Goal: Find specific page/section: Find specific page/section

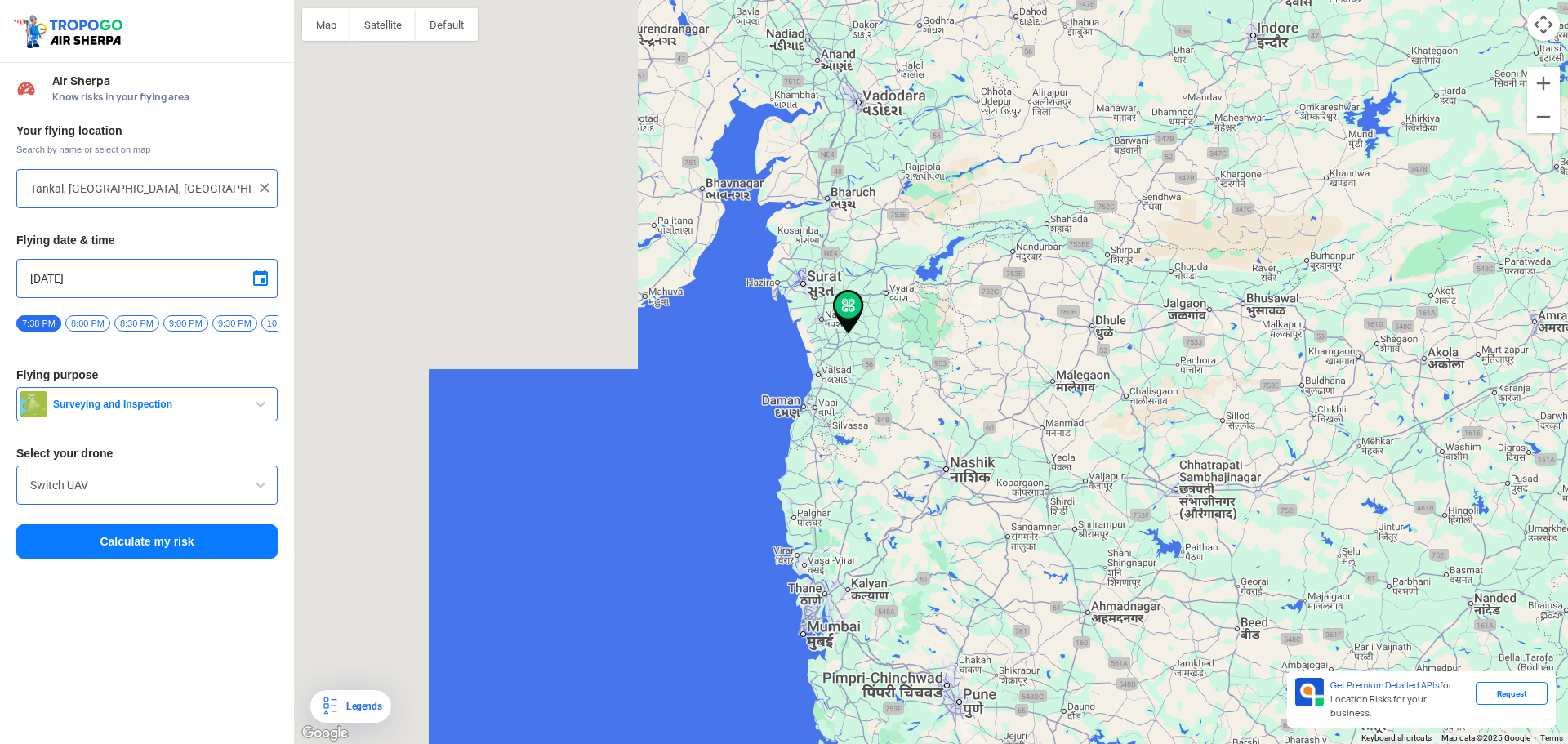
drag, startPoint x: 580, startPoint y: 404, endPoint x: 1060, endPoint y: 437, distance: 481.1
click at [1060, 437] on div "To navigate, press the arrow keys." at bounding box center [931, 372] width 1274 height 744
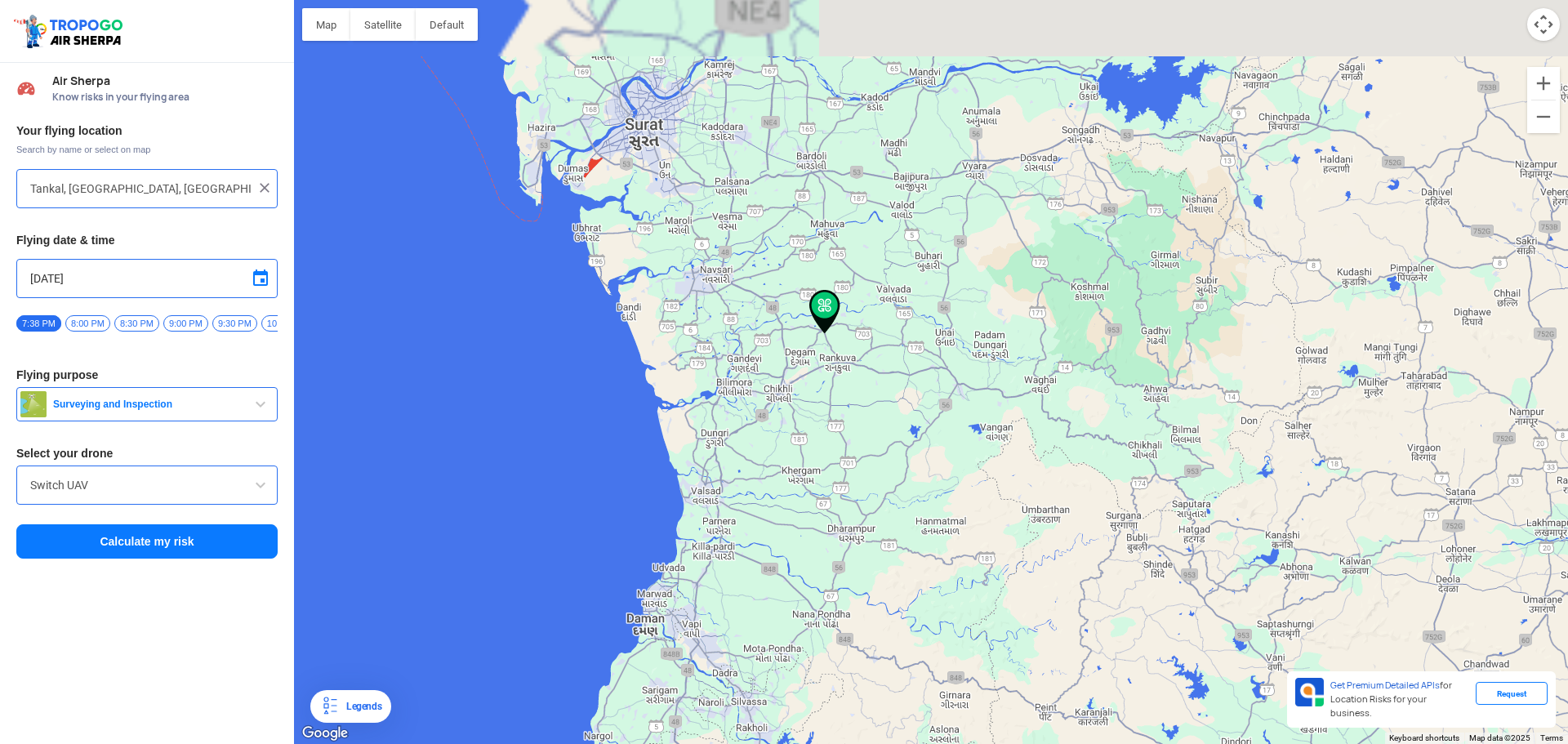
drag, startPoint x: 826, startPoint y: 302, endPoint x: 860, endPoint y: 446, distance: 148.0
click at [860, 446] on div "To navigate, press the arrow keys." at bounding box center [931, 372] width 1274 height 744
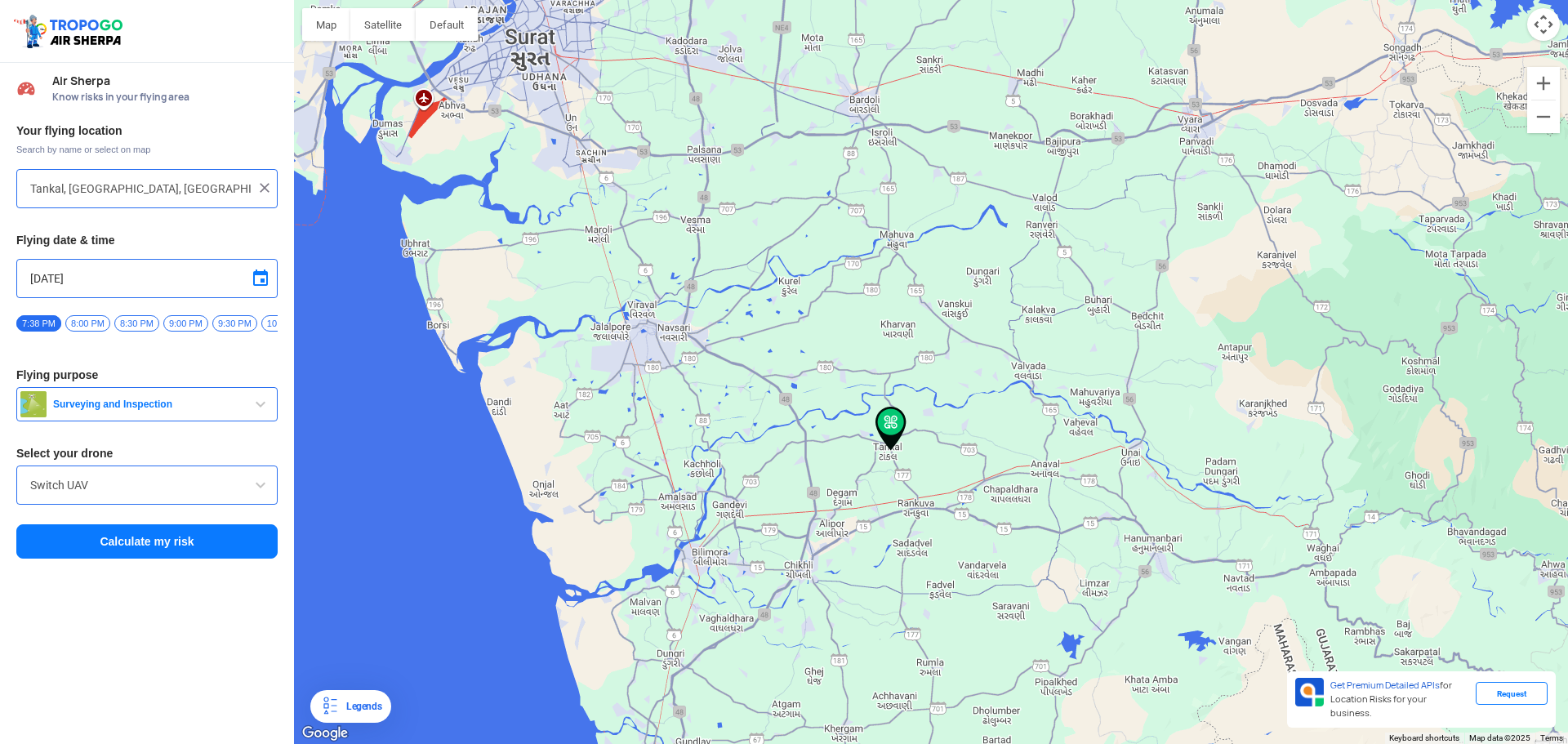
drag, startPoint x: 787, startPoint y: 350, endPoint x: 883, endPoint y: 512, distance: 188.3
click at [854, 505] on div "To navigate, press the arrow keys." at bounding box center [931, 372] width 1274 height 744
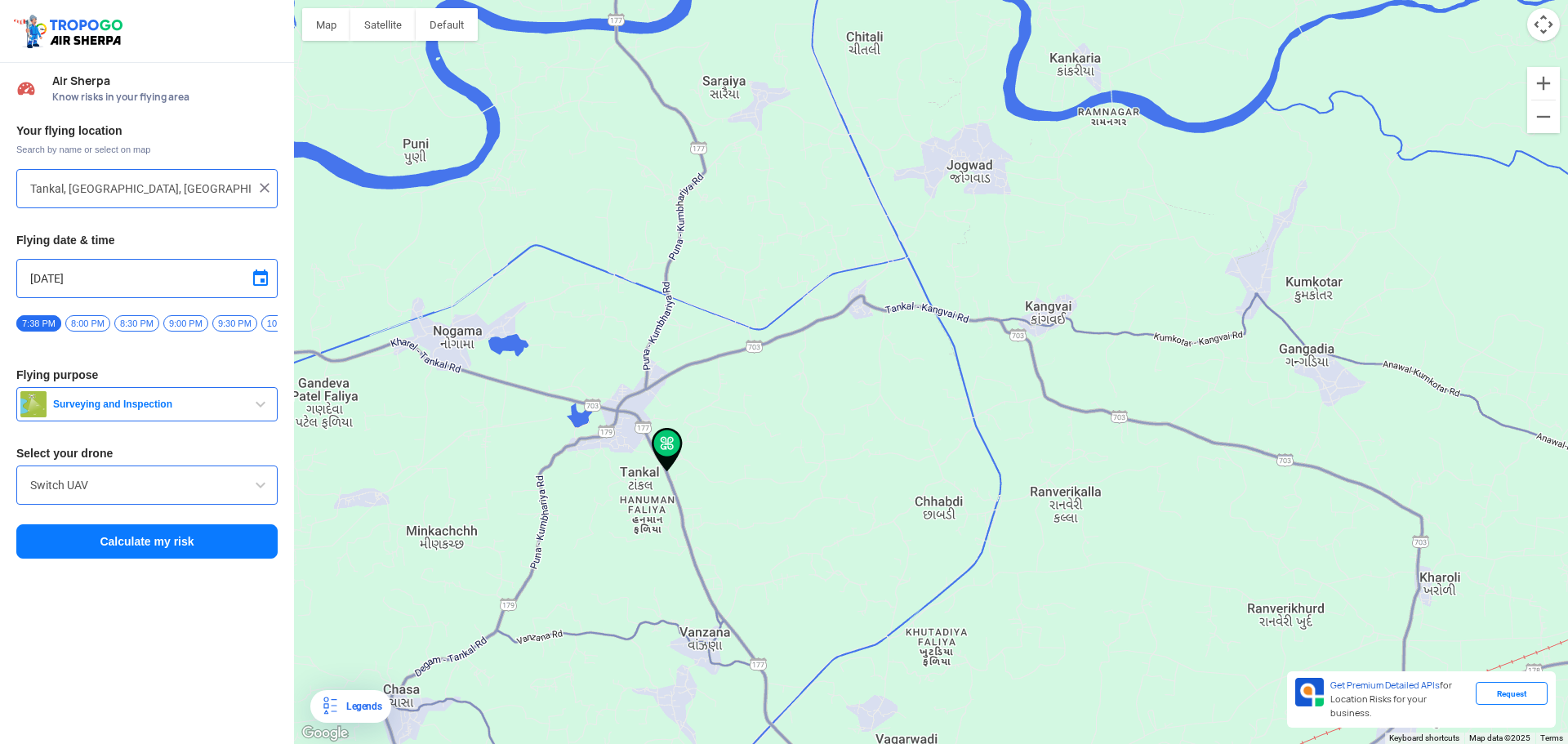
drag, startPoint x: 676, startPoint y: 376, endPoint x: 751, endPoint y: 567, distance: 205.2
click at [751, 567] on div "To navigate, press the arrow keys." at bounding box center [931, 372] width 1274 height 744
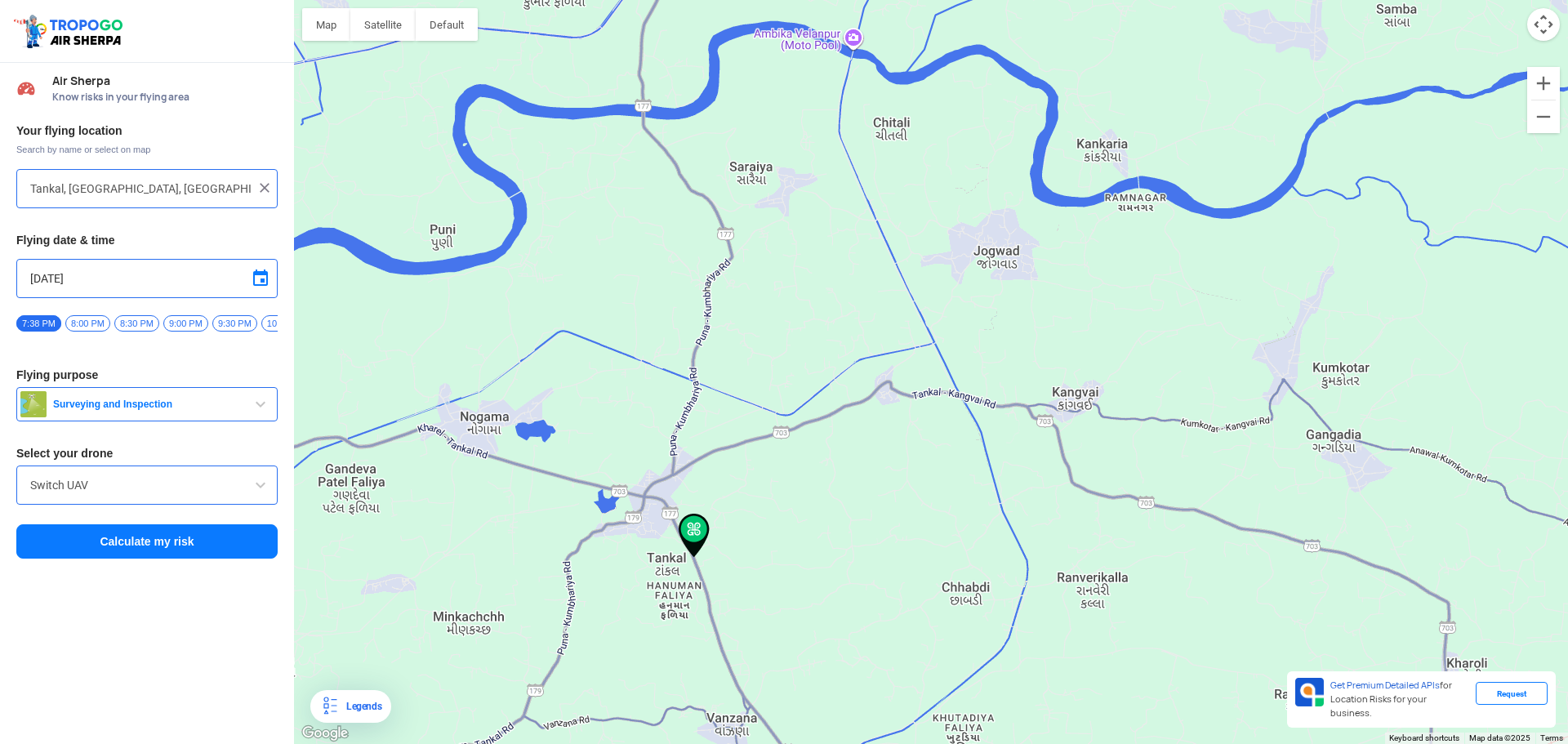
click at [118, 186] on input "Tankal, [GEOGRAPHIC_DATA], [GEOGRAPHIC_DATA]" at bounding box center [141, 189] width 222 height 20
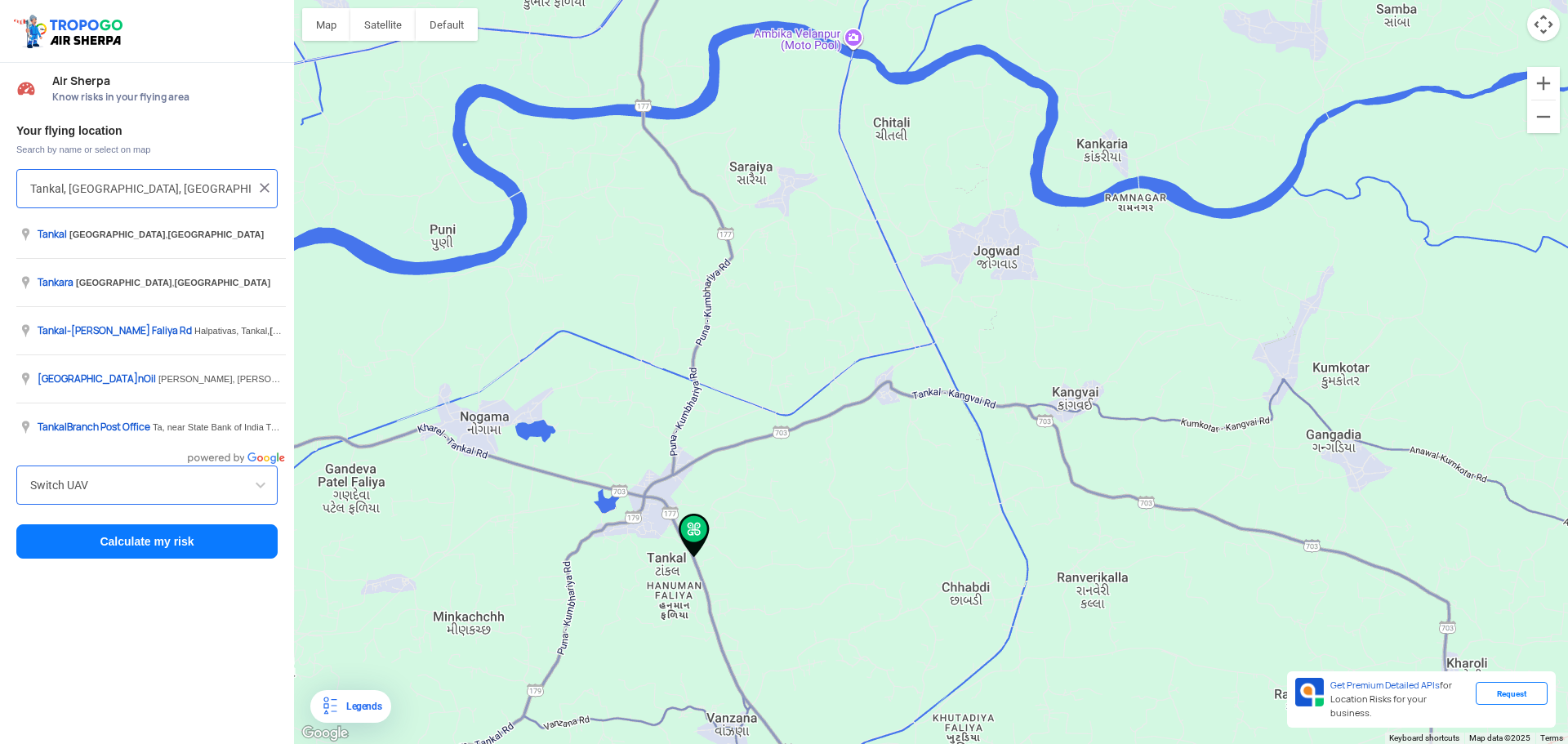
click at [192, 189] on input "Tankal, [GEOGRAPHIC_DATA], [GEOGRAPHIC_DATA]" at bounding box center [141, 189] width 222 height 20
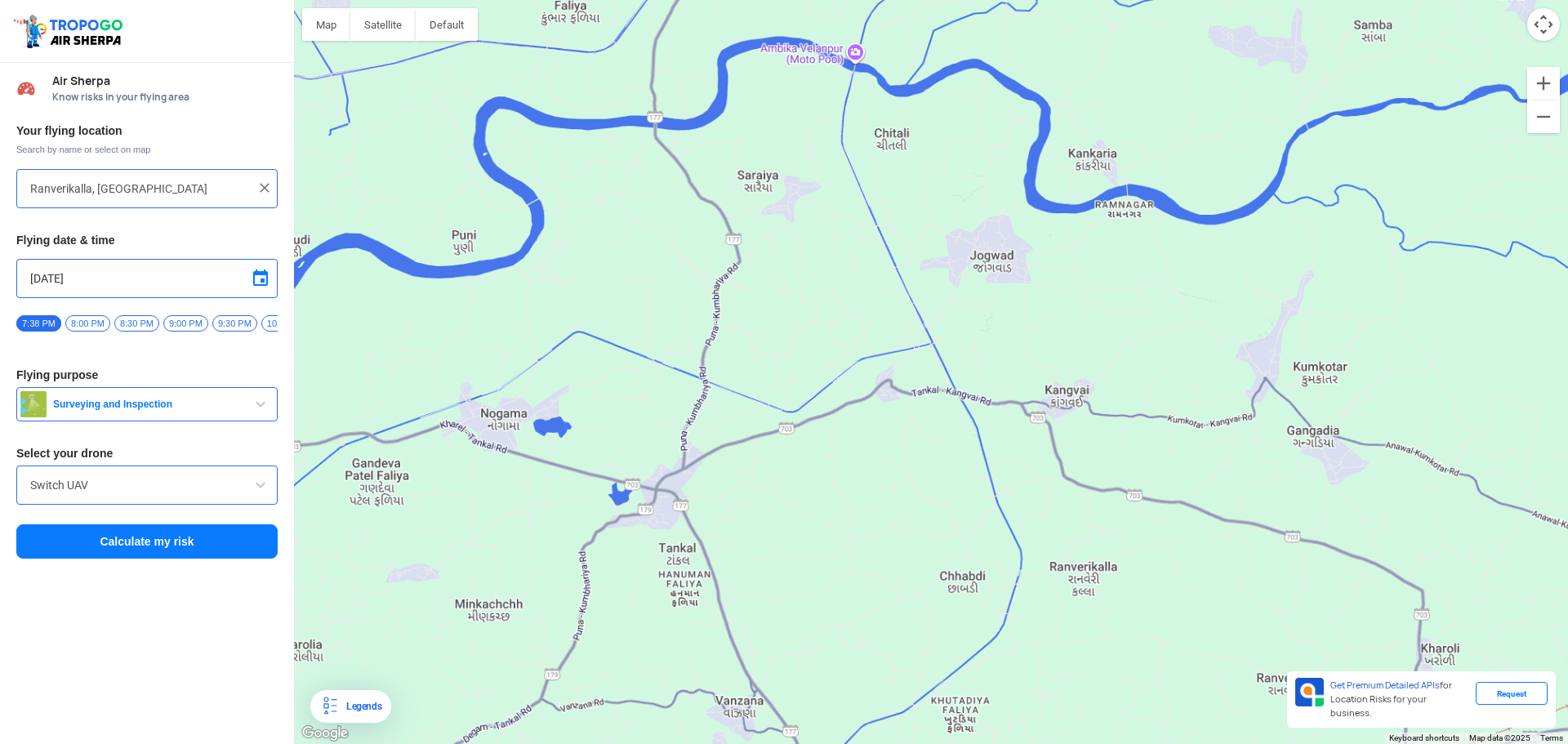
type input "Ranverikalla, [GEOGRAPHIC_DATA] 396560, [GEOGRAPHIC_DATA]"
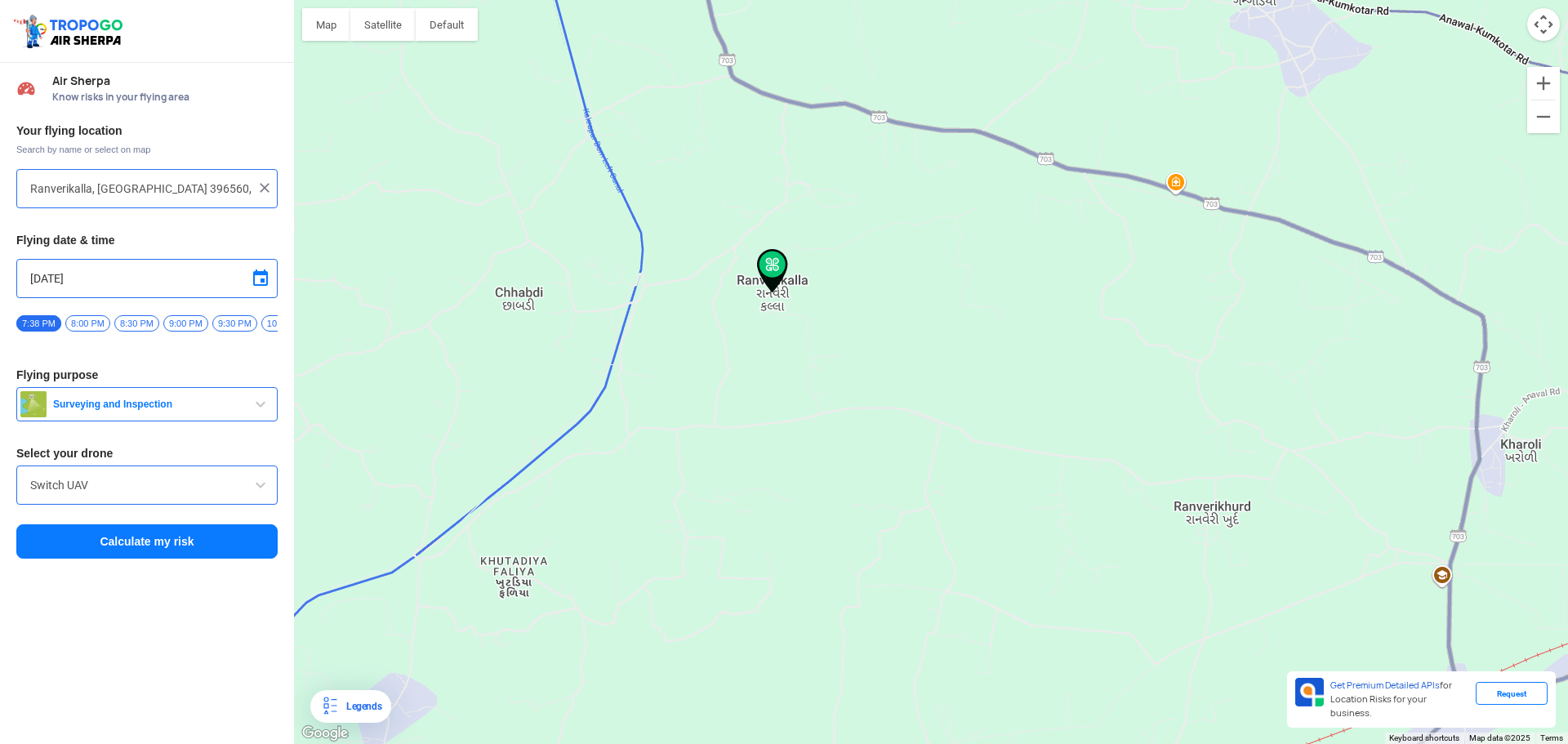
drag, startPoint x: 768, startPoint y: 289, endPoint x: 841, endPoint y: 441, distance: 168.6
click at [841, 441] on div "To navigate, press the arrow keys." at bounding box center [931, 372] width 1274 height 744
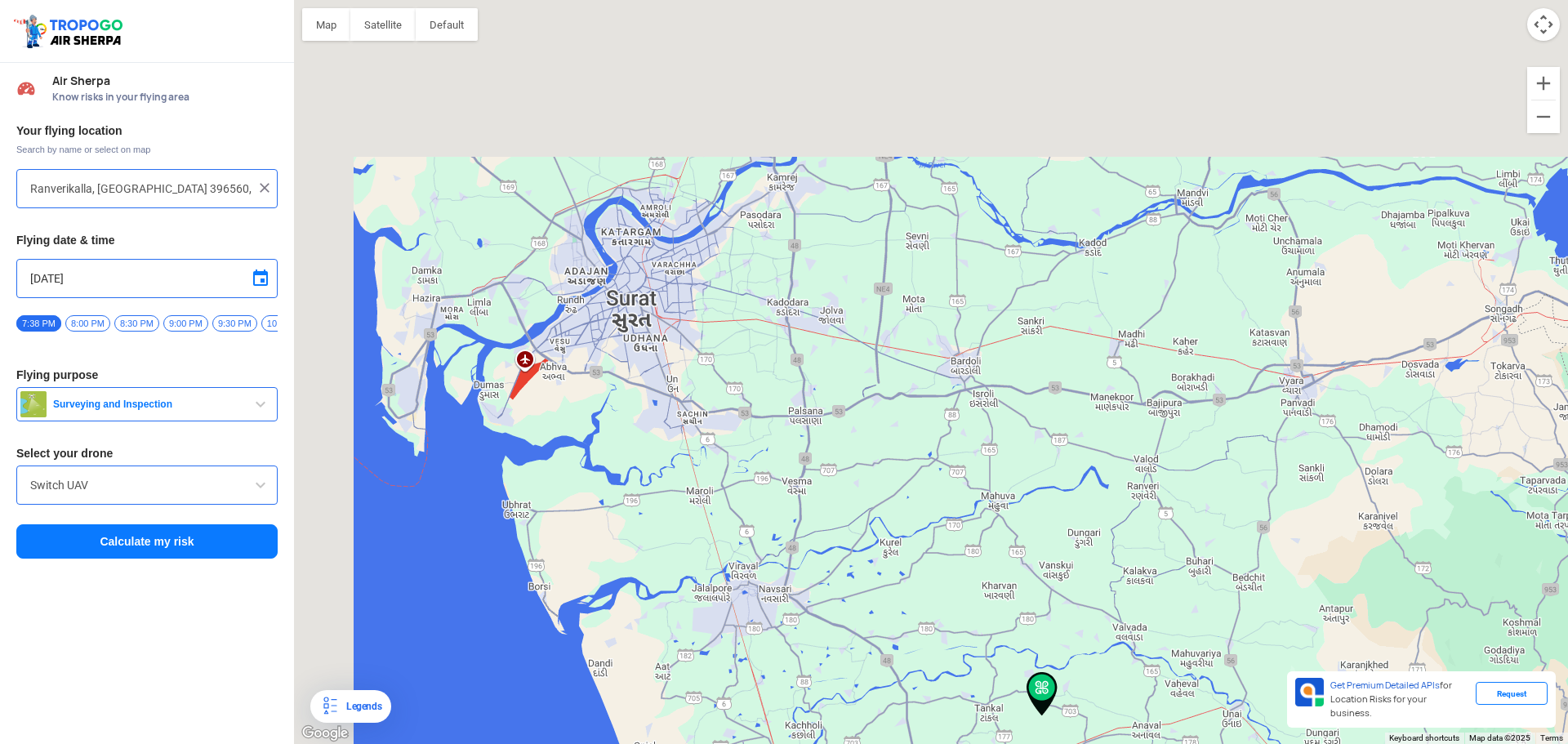
drag, startPoint x: 466, startPoint y: 293, endPoint x: 750, endPoint y: 663, distance: 466.4
click at [749, 664] on div "To navigate, press the arrow keys." at bounding box center [931, 372] width 1274 height 744
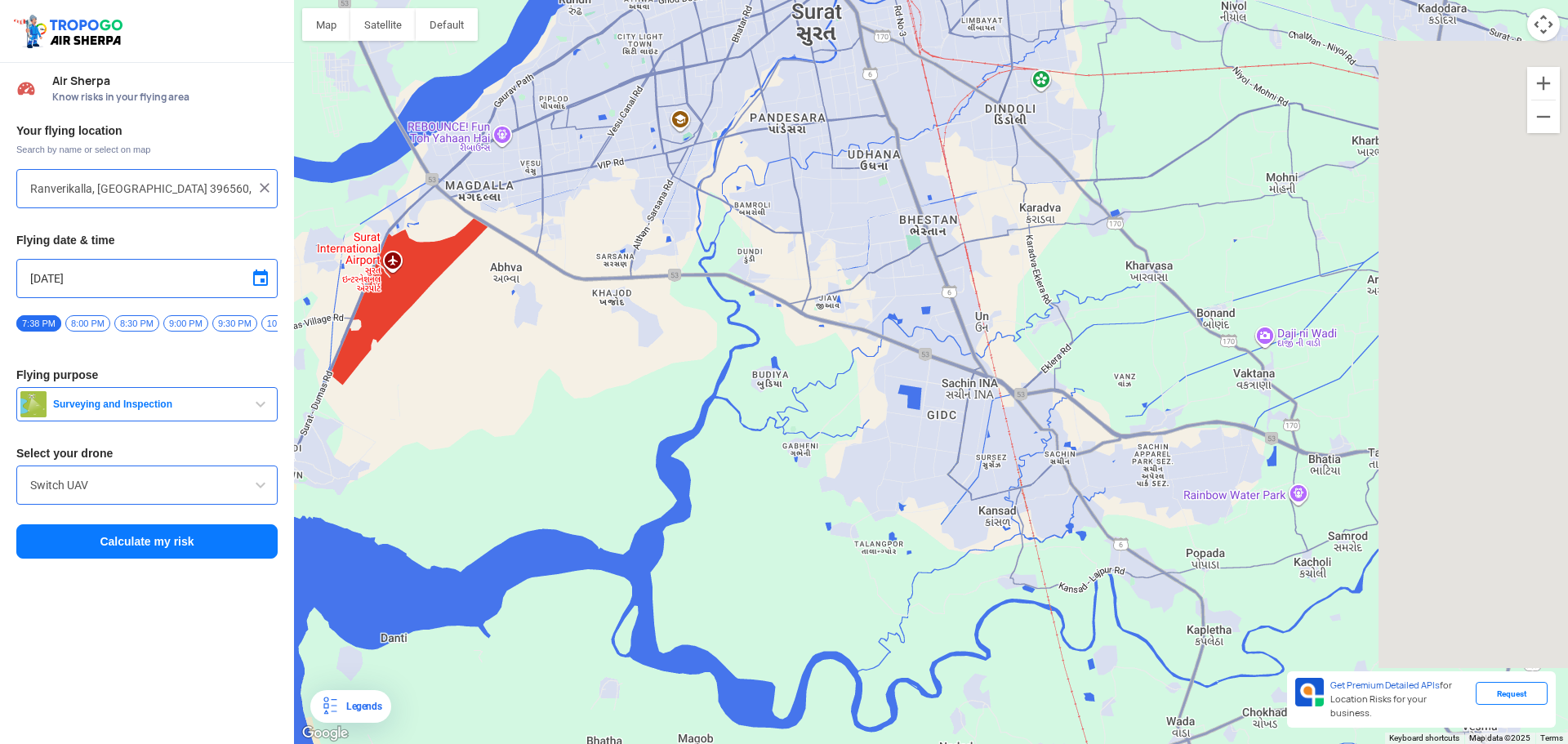
drag, startPoint x: 1136, startPoint y: 394, endPoint x: 819, endPoint y: 320, distance: 325.5
click at [819, 320] on div "To navigate, press the arrow keys." at bounding box center [931, 372] width 1274 height 744
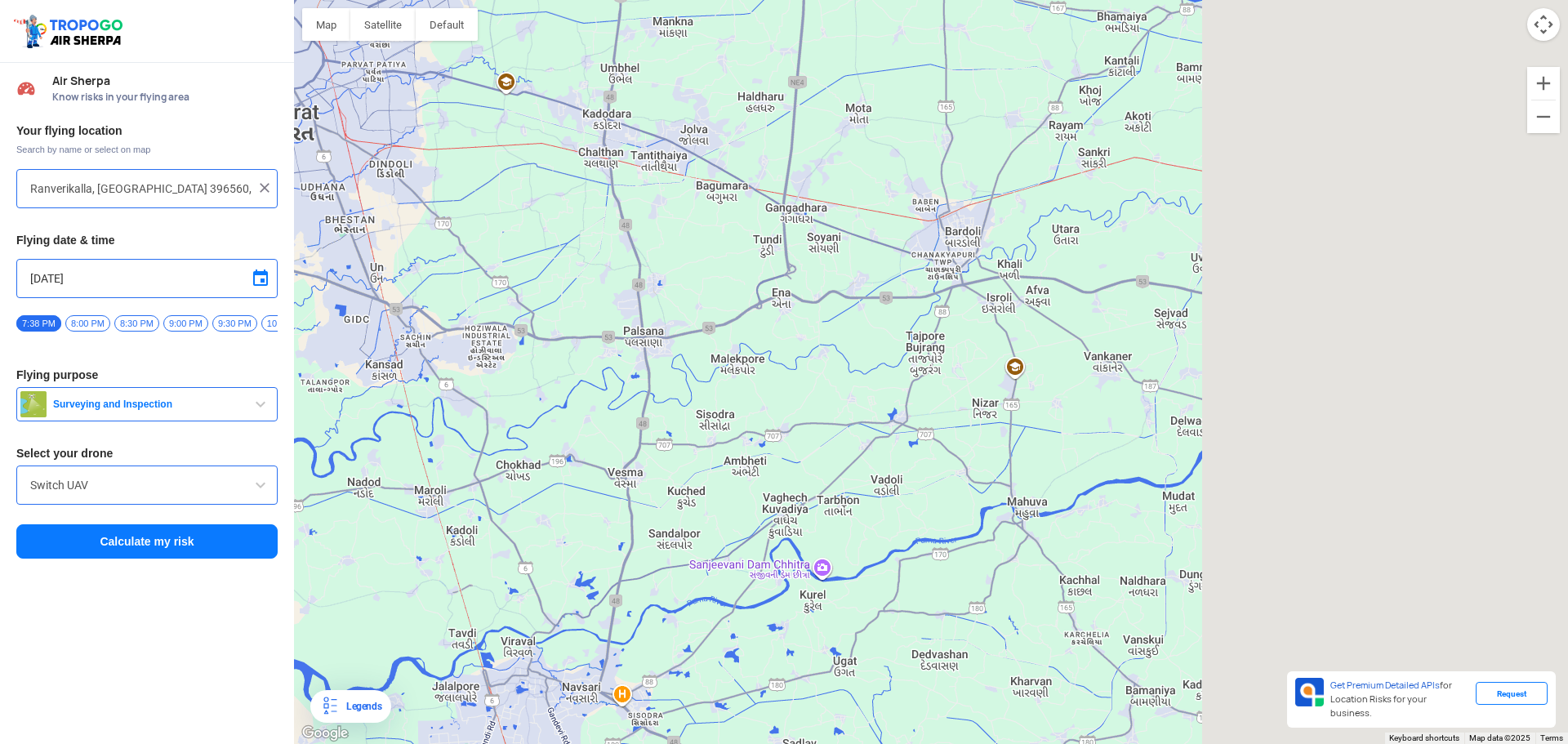
drag, startPoint x: 1112, startPoint y: 418, endPoint x: 588, endPoint y: 343, distance: 529.3
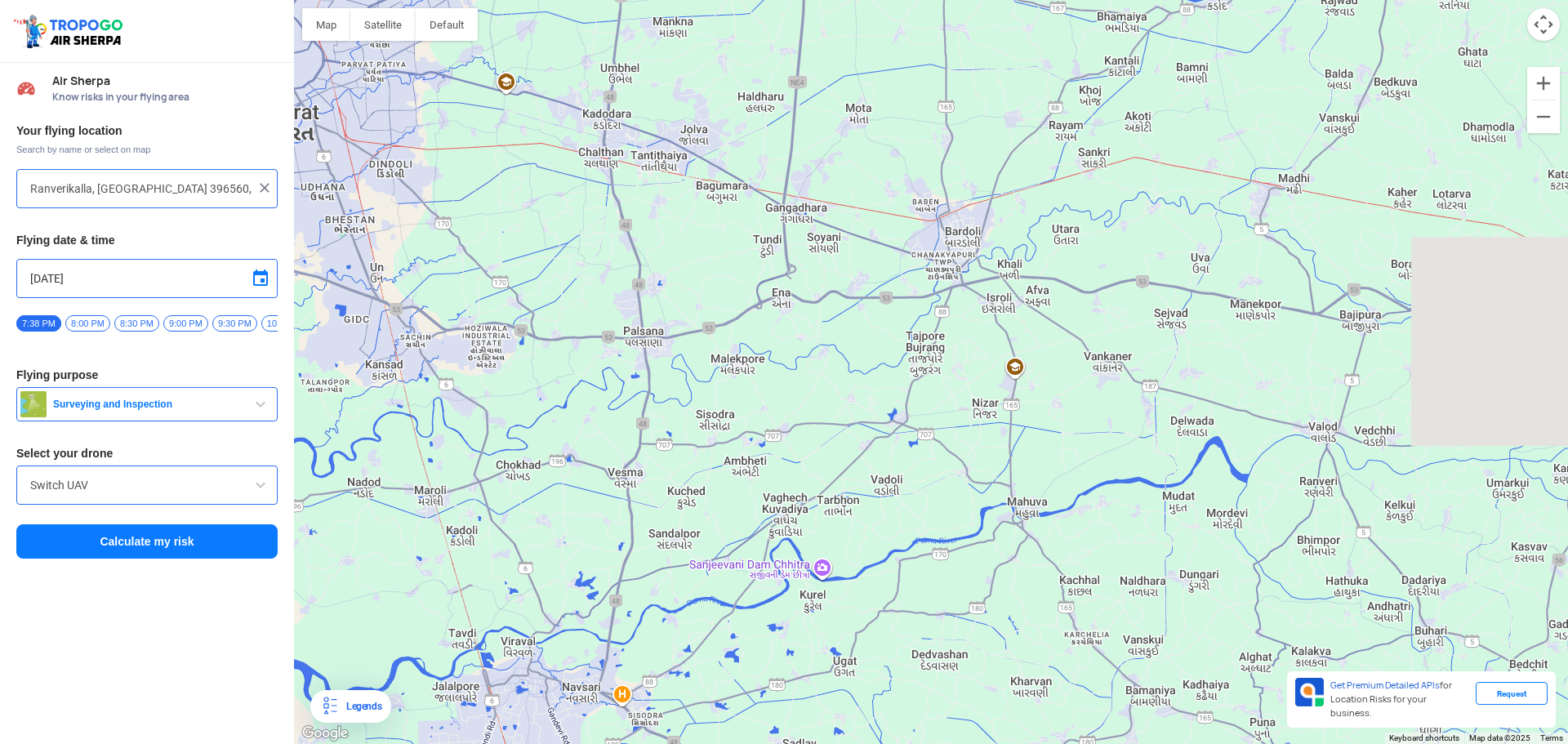
click at [588, 343] on div "To navigate, press the arrow keys." at bounding box center [931, 372] width 1274 height 744
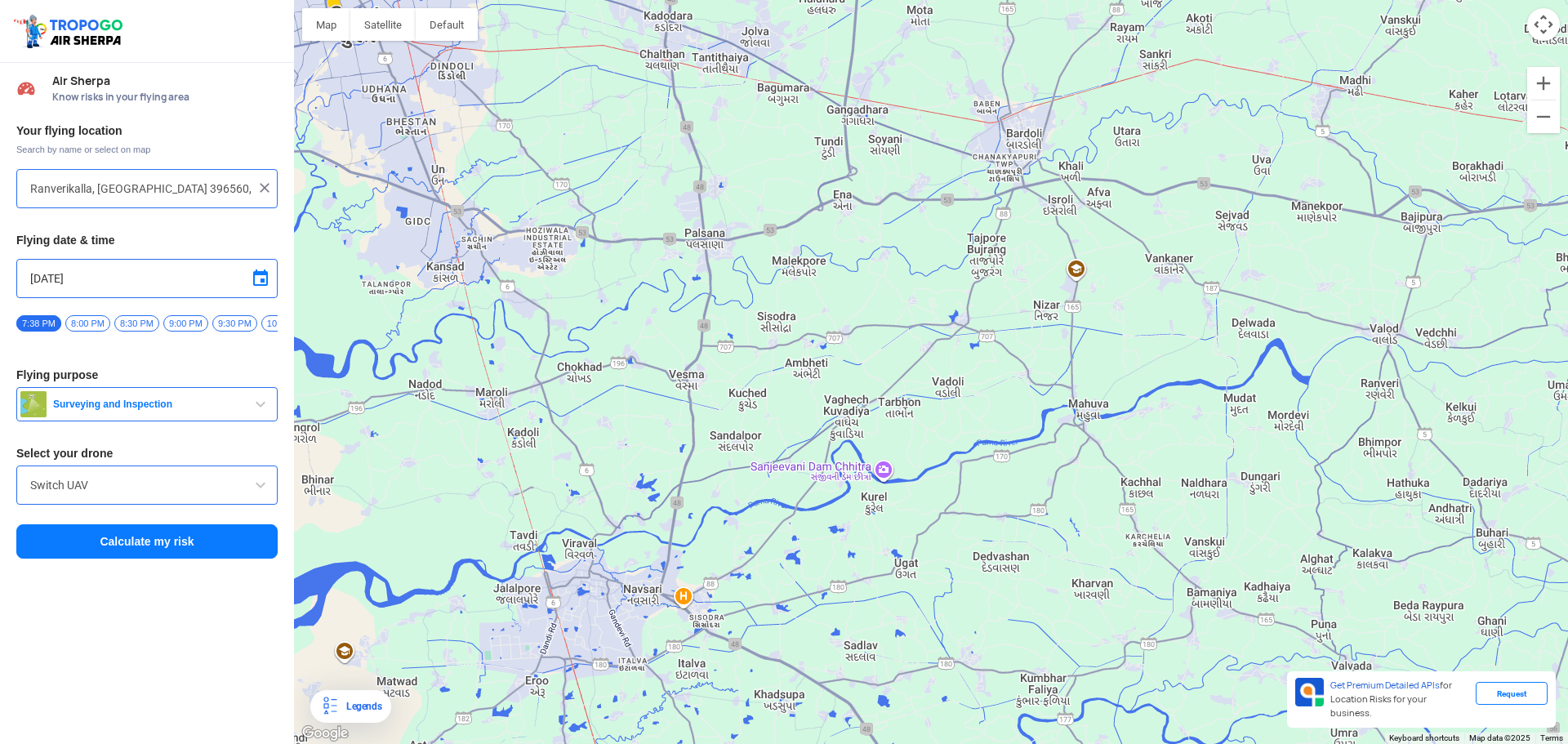
click at [218, 185] on input "Ranverikalla, [GEOGRAPHIC_DATA] 396560, [GEOGRAPHIC_DATA]" at bounding box center [141, 189] width 222 height 20
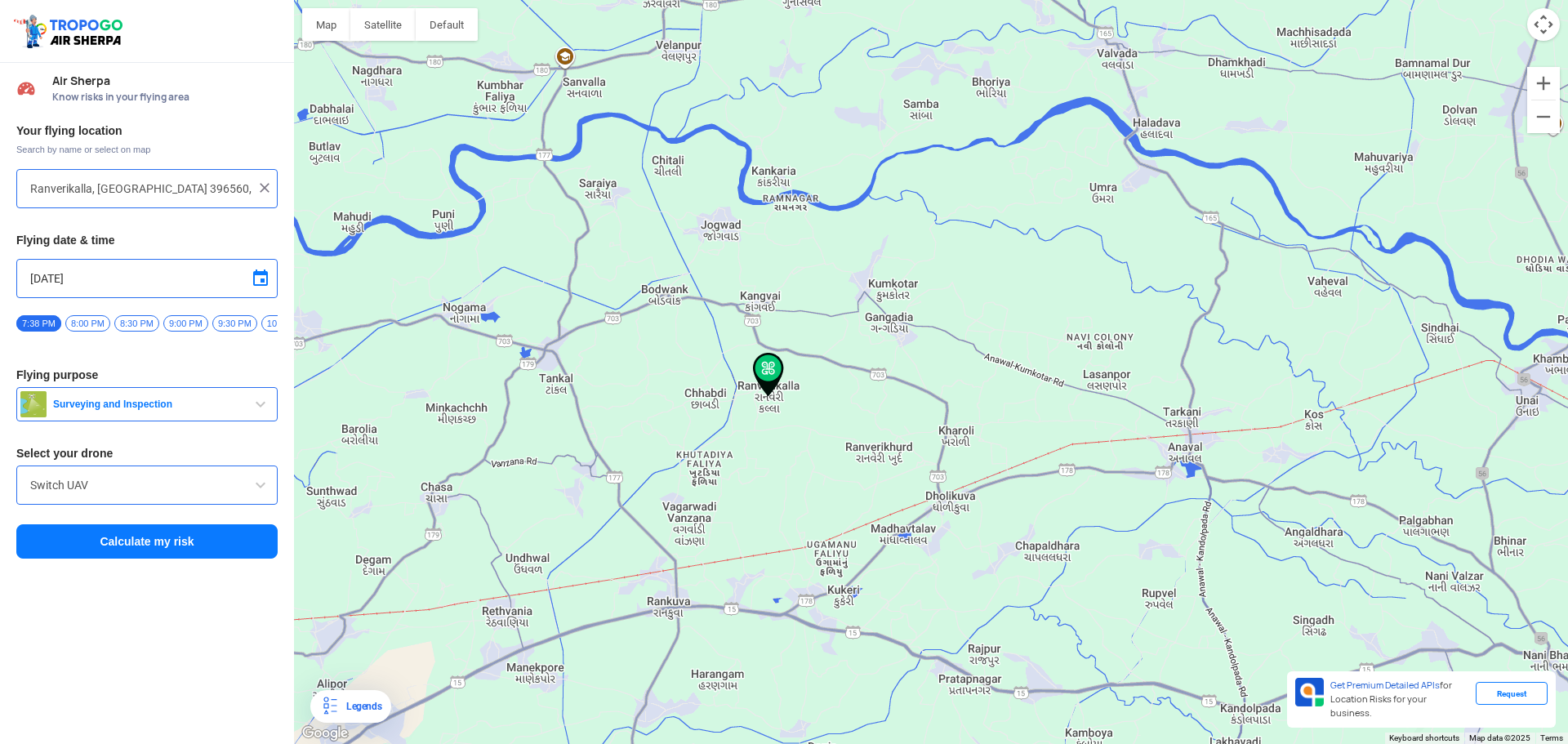
drag, startPoint x: 752, startPoint y: 504, endPoint x: 791, endPoint y: 452, distance: 65.0
click at [791, 452] on div "To navigate, press the arrow keys." at bounding box center [931, 372] width 1274 height 744
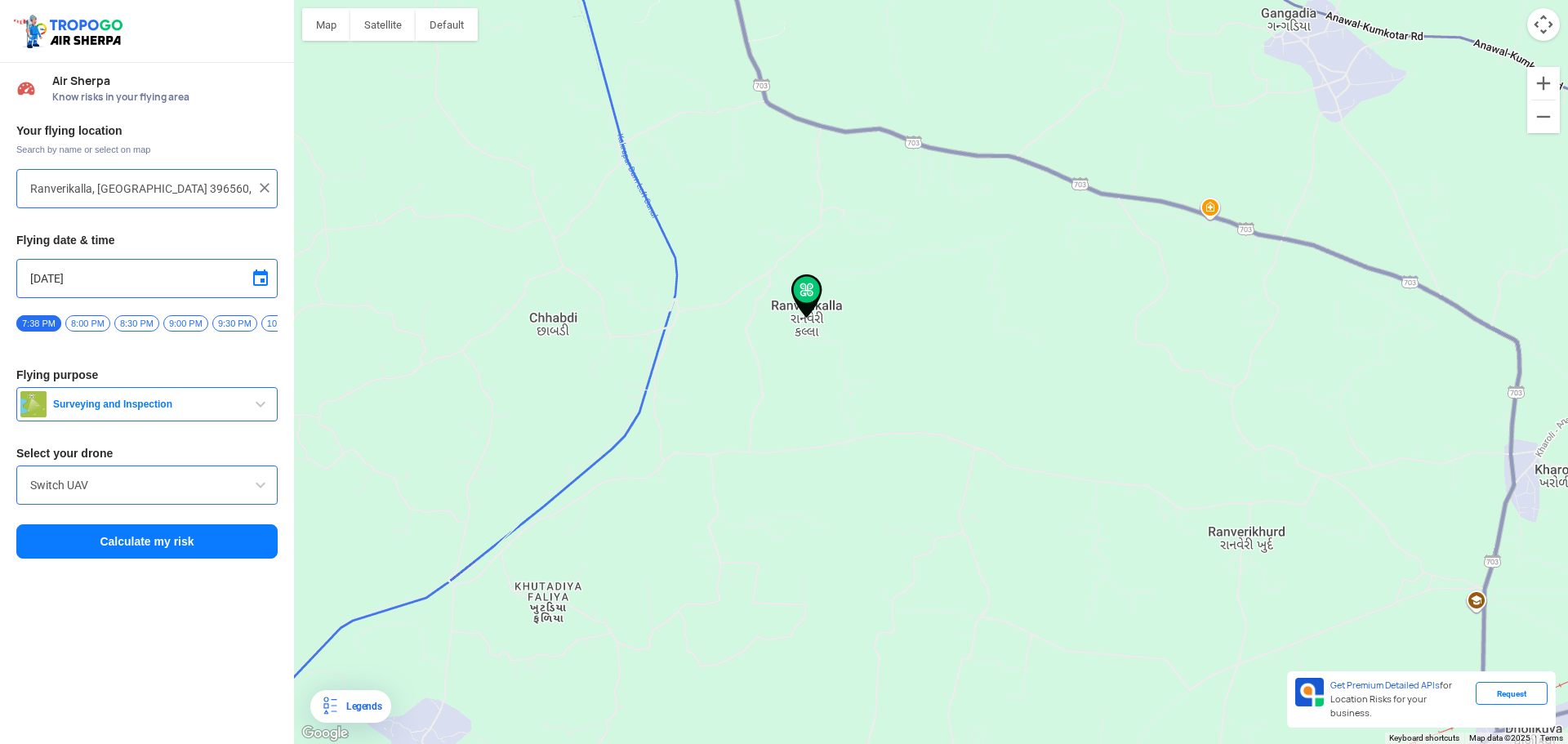
drag, startPoint x: 874, startPoint y: 288, endPoint x: 809, endPoint y: 438, distance: 163.5
click at [809, 438] on div "To navigate, press the arrow keys." at bounding box center [931, 372] width 1274 height 744
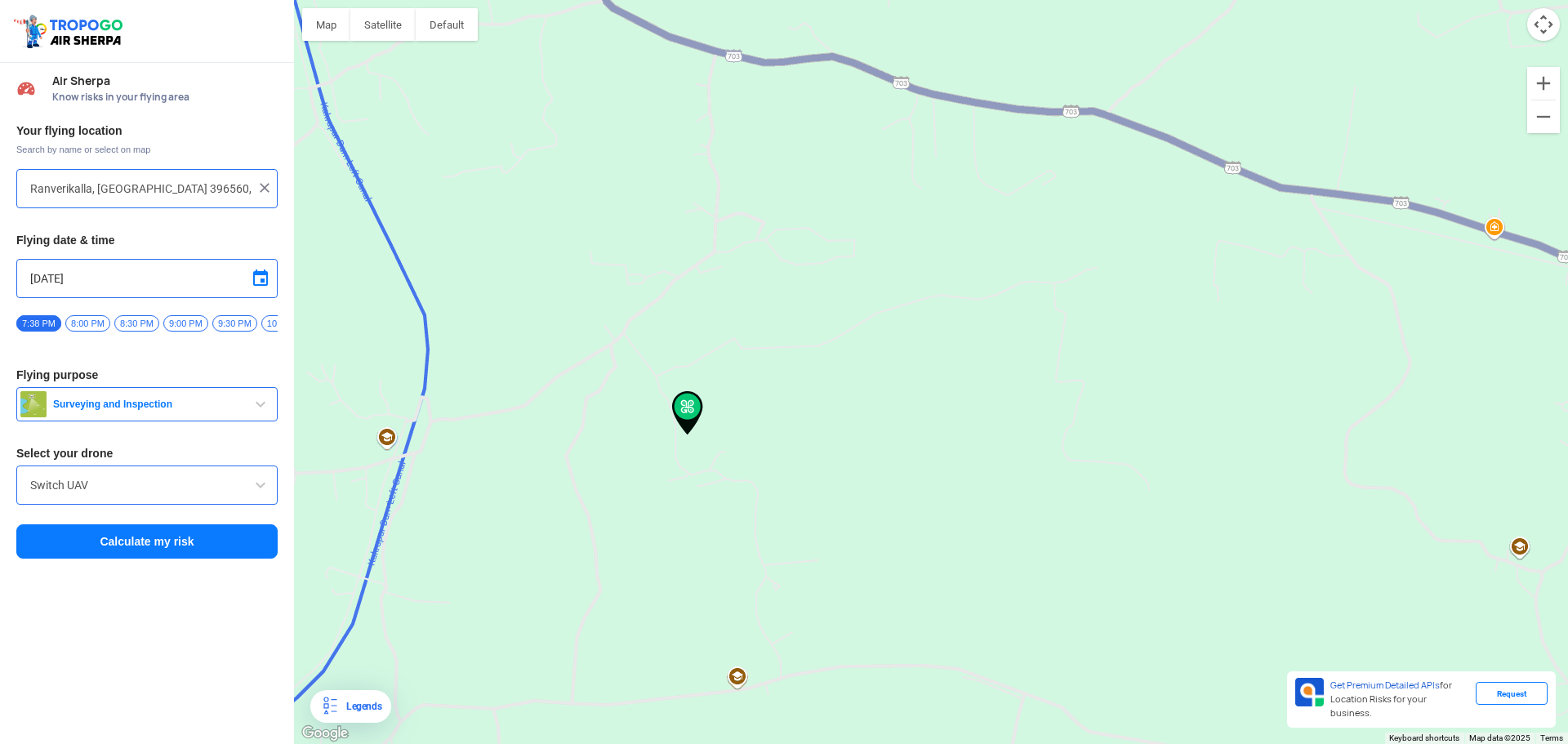
drag, startPoint x: 806, startPoint y: 334, endPoint x: 820, endPoint y: 382, distance: 50.0
click at [820, 382] on div "To navigate, press the arrow keys." at bounding box center [931, 372] width 1274 height 744
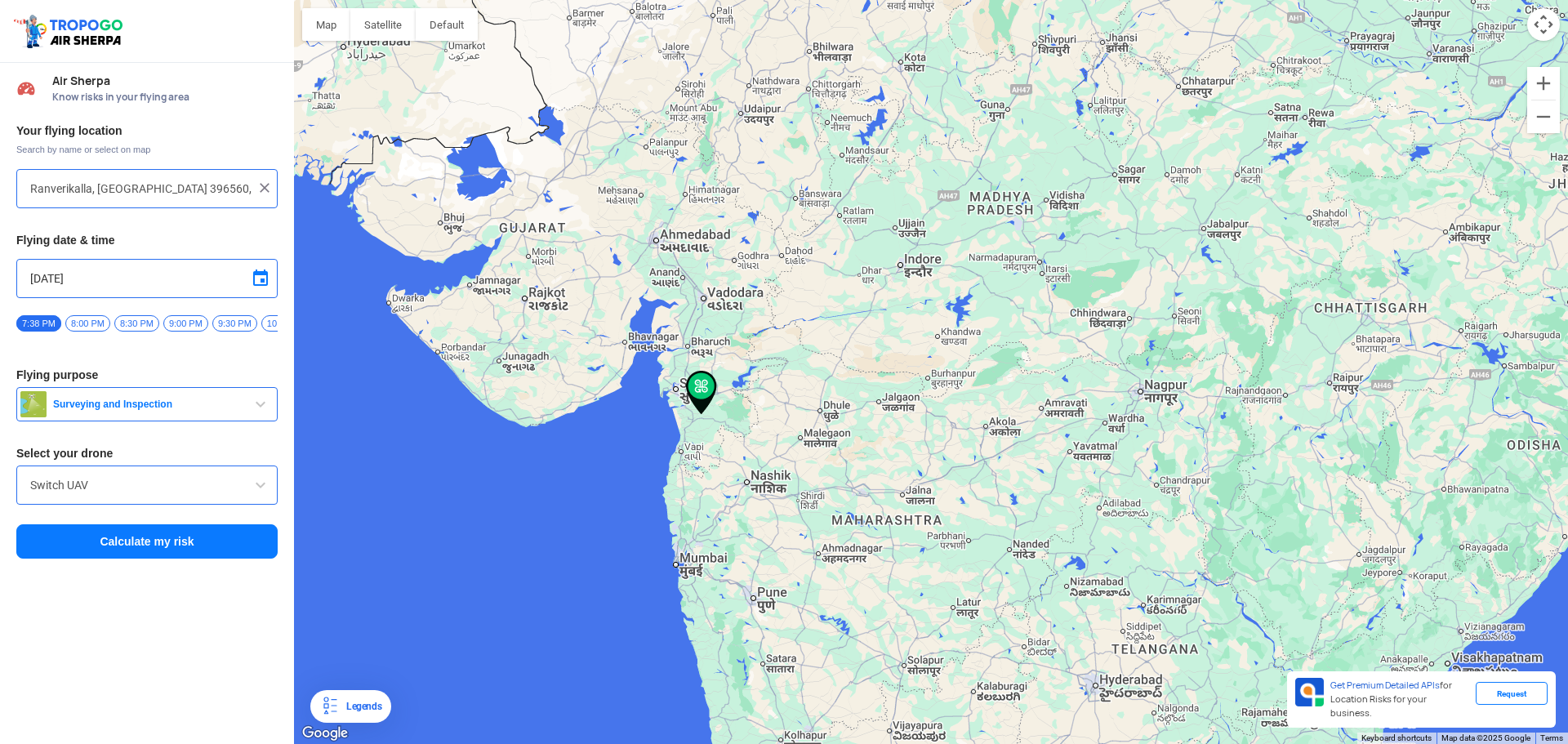
drag, startPoint x: 554, startPoint y: 181, endPoint x: 606, endPoint y: 298, distance: 128.0
click at [606, 298] on div "To navigate, press the arrow keys." at bounding box center [931, 372] width 1274 height 744
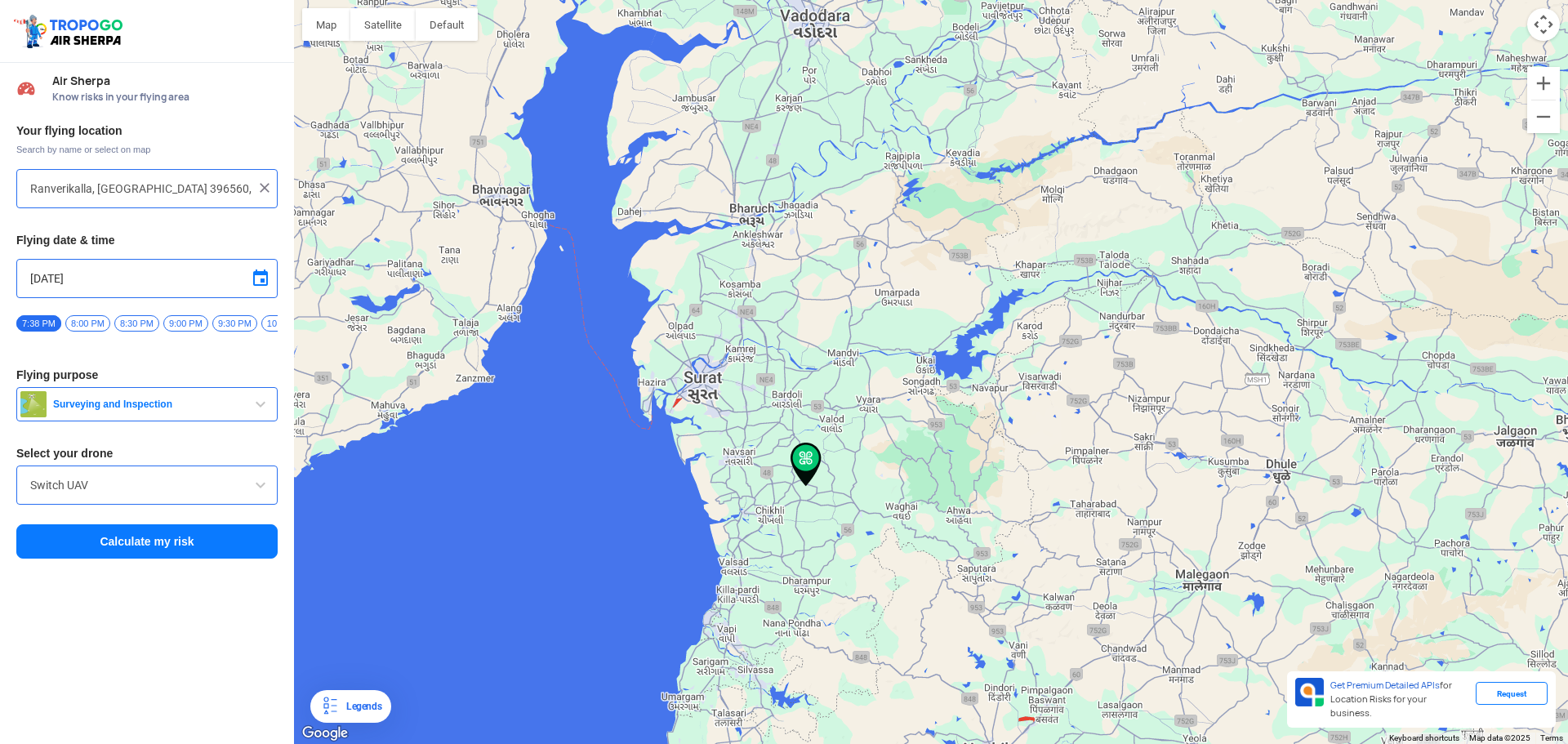
drag, startPoint x: 897, startPoint y: 517, endPoint x: 888, endPoint y: 465, distance: 52.8
click at [888, 465] on div "To navigate, press the arrow keys." at bounding box center [931, 372] width 1274 height 744
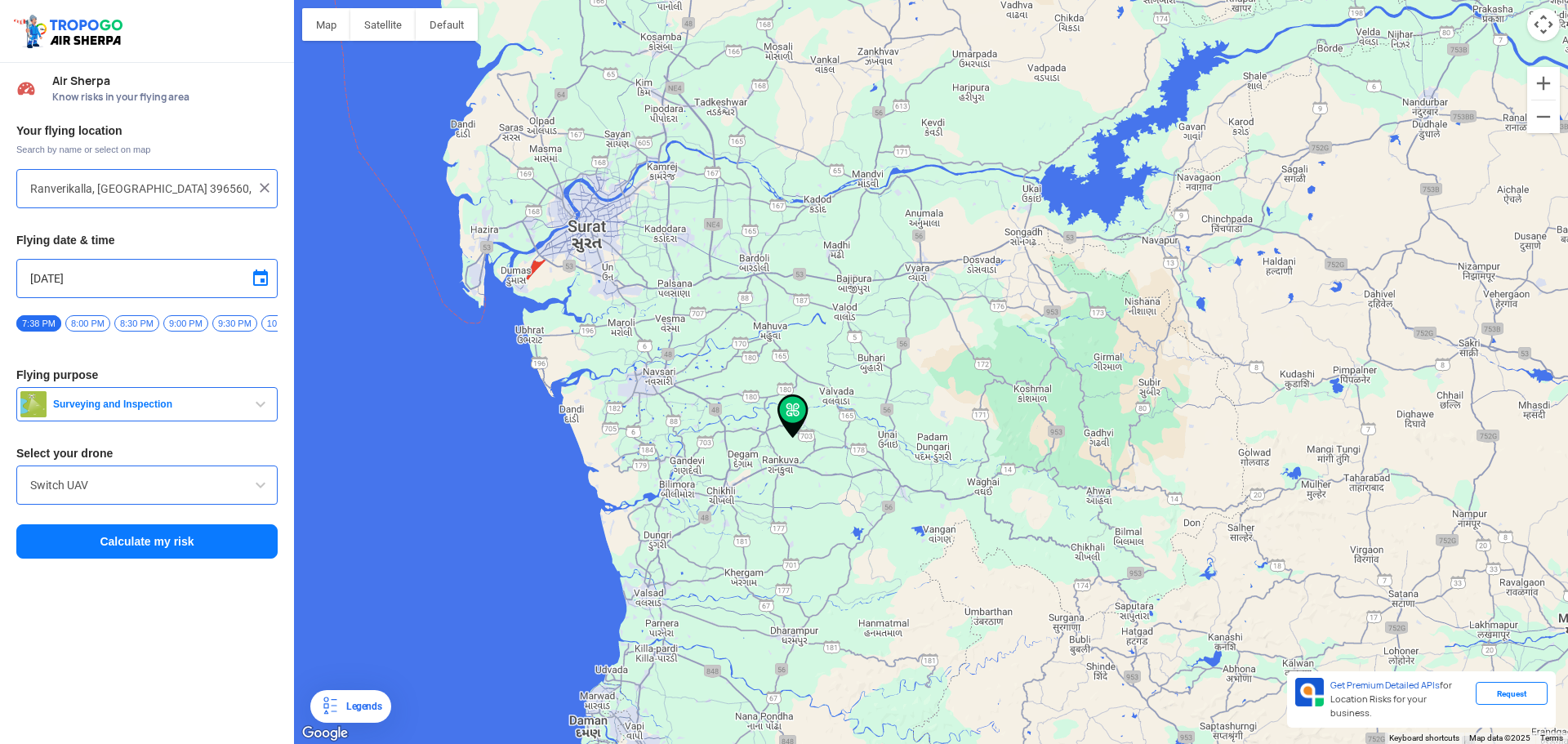
drag, startPoint x: 782, startPoint y: 484, endPoint x: 814, endPoint y: 481, distance: 32.1
click at [814, 481] on div "To navigate, press the arrow keys." at bounding box center [931, 372] width 1274 height 744
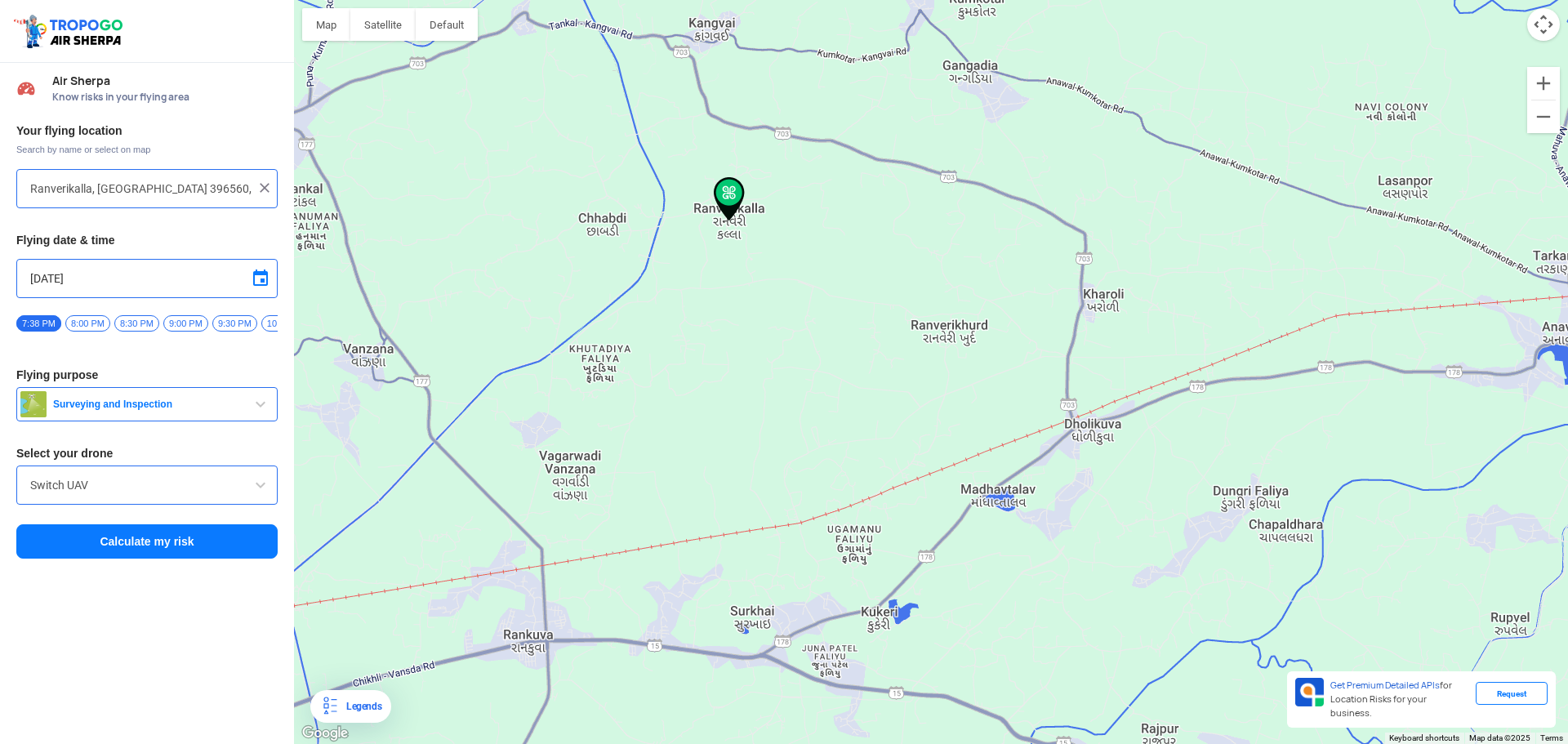
drag, startPoint x: 714, startPoint y: 318, endPoint x: 843, endPoint y: 523, distance: 242.2
click at [843, 523] on div "To navigate, press the arrow keys." at bounding box center [931, 372] width 1274 height 744
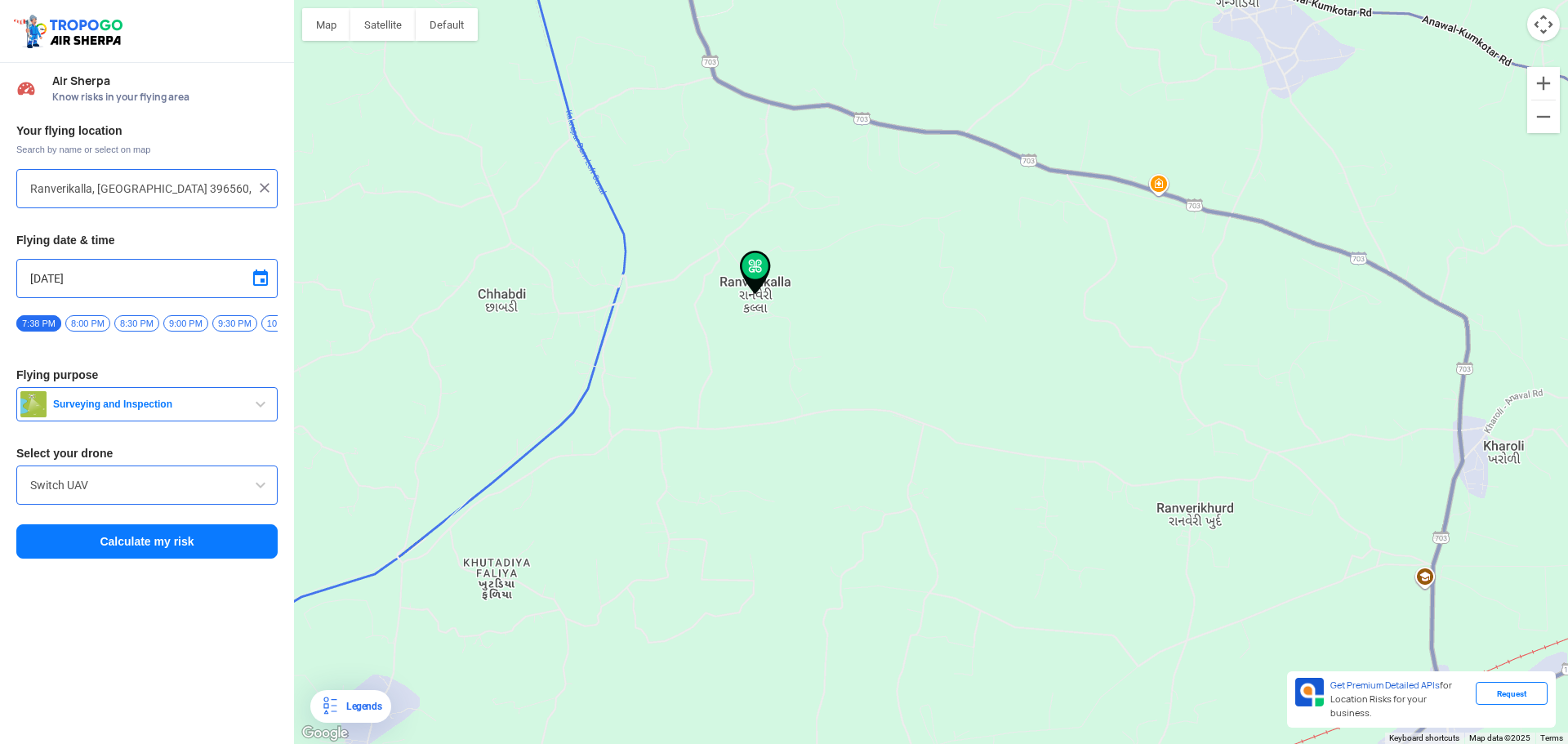
drag, startPoint x: 786, startPoint y: 335, endPoint x: 853, endPoint y: 460, distance: 141.8
click at [853, 460] on div "To navigate, press the arrow keys." at bounding box center [931, 372] width 1274 height 744
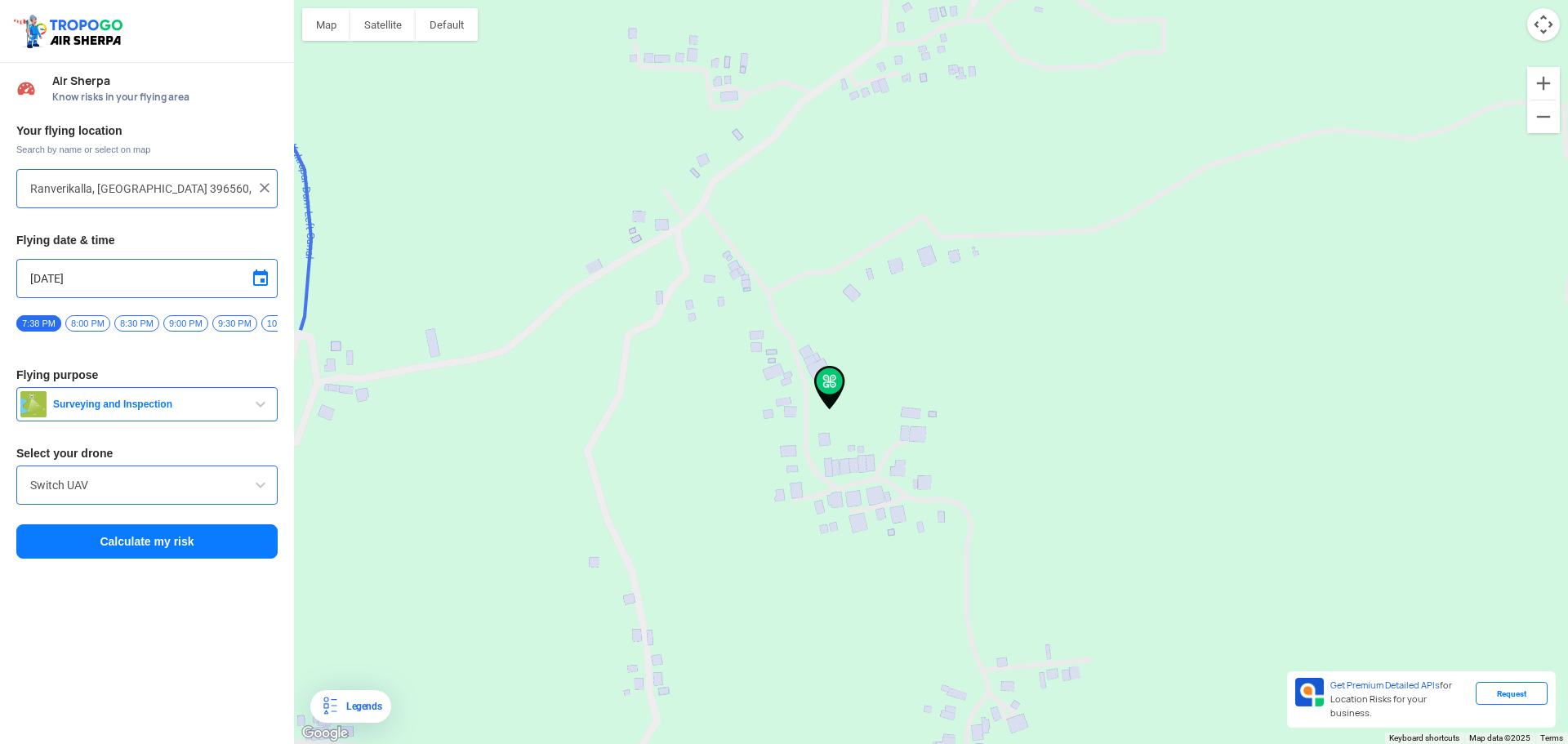
drag, startPoint x: 803, startPoint y: 399, endPoint x: 894, endPoint y: 542, distance: 169.5
click at [894, 542] on div "To navigate, press the arrow keys." at bounding box center [931, 372] width 1274 height 744
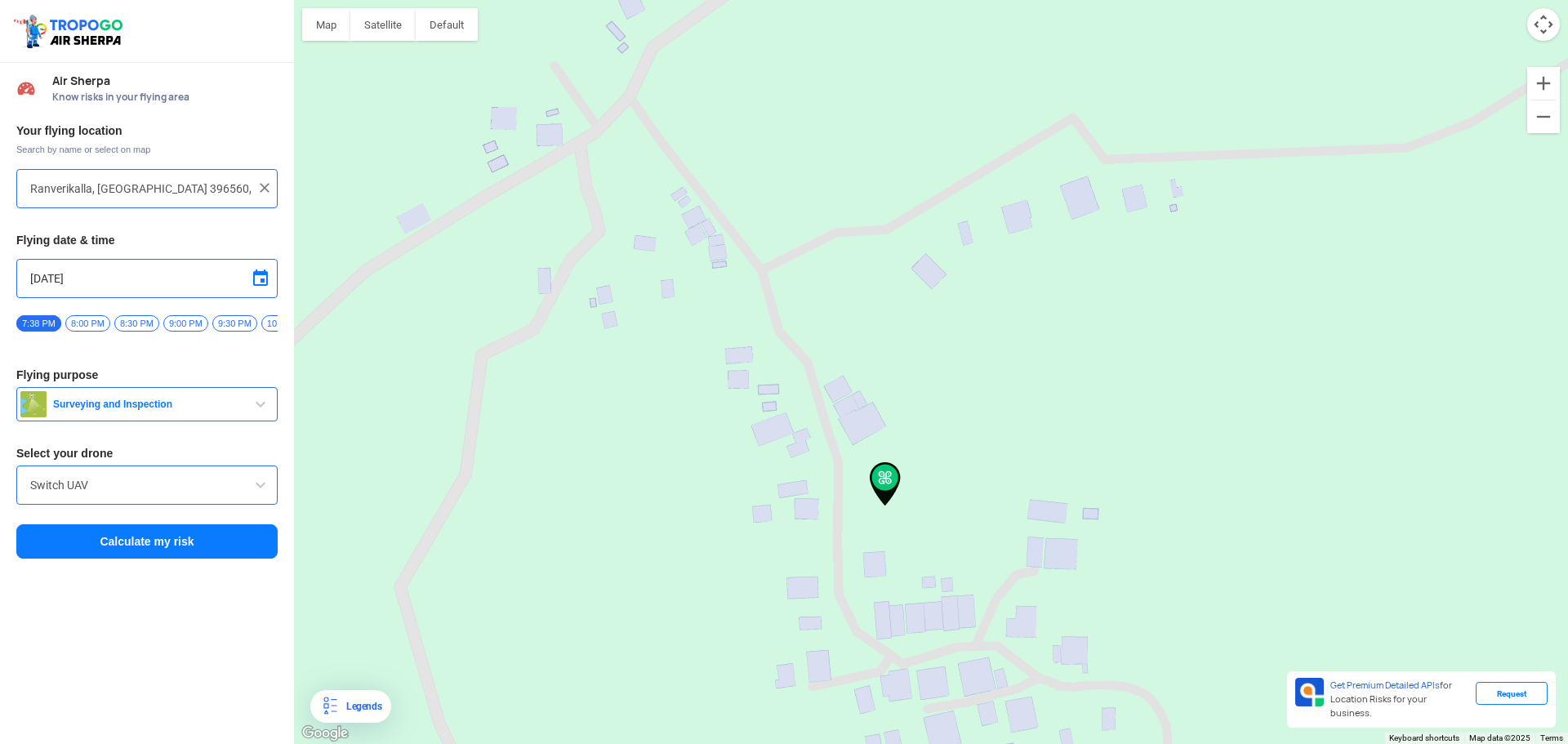
drag, startPoint x: 974, startPoint y: 545, endPoint x: 897, endPoint y: 498, distance: 90.2
click at [897, 498] on div "To navigate, press the arrow keys." at bounding box center [931, 372] width 1274 height 744
